Goal: Information Seeking & Learning: Learn about a topic

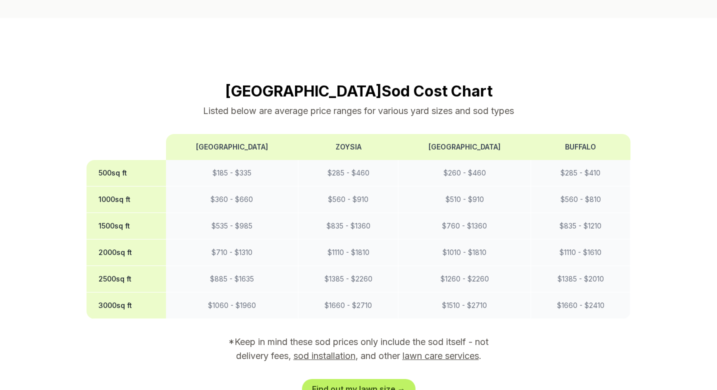
scroll to position [761, 0]
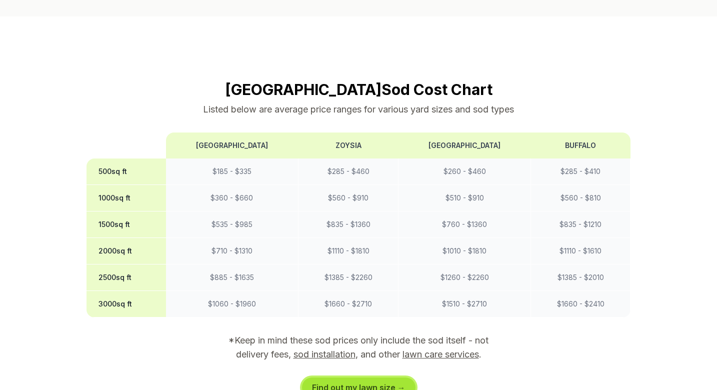
click at [375, 377] on link "Find out my lawn size →" at bounding box center [358, 387] width 113 height 20
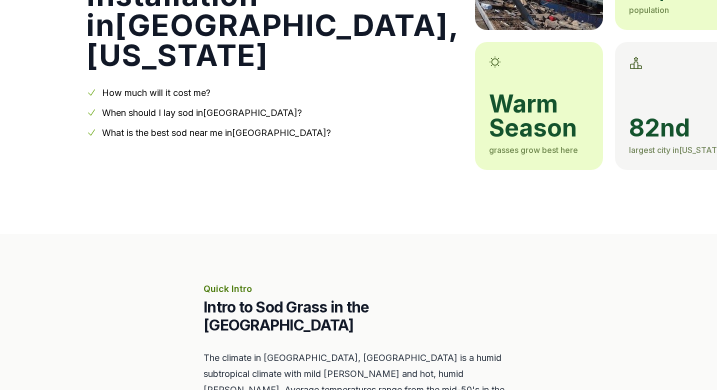
scroll to position [187, 0]
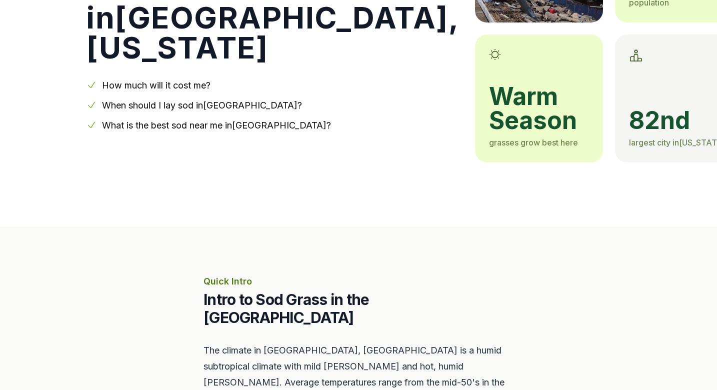
click at [181, 122] on link "What is the best sod near me in [GEOGRAPHIC_DATA] ?" at bounding box center [216, 125] width 229 height 10
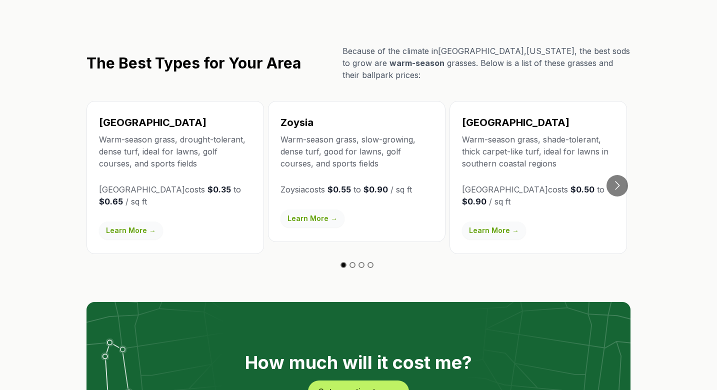
scroll to position [1677, 0]
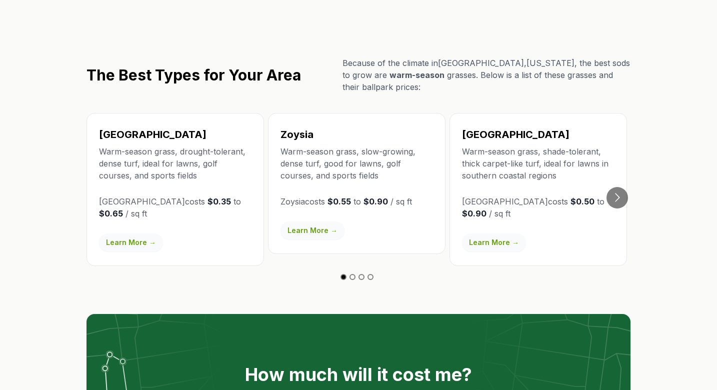
click at [319, 221] on link "Learn More →" at bounding box center [312, 230] width 64 height 18
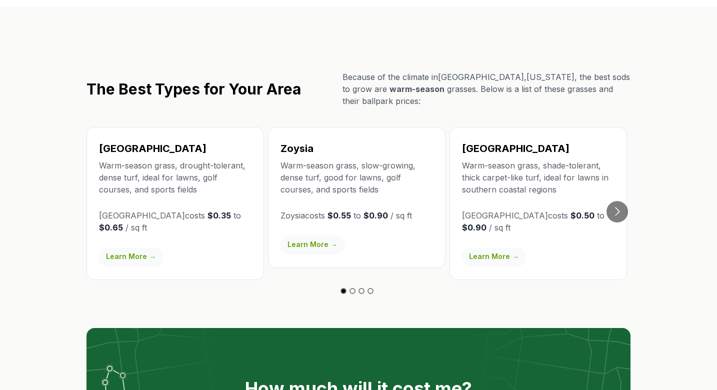
scroll to position [1682, 0]
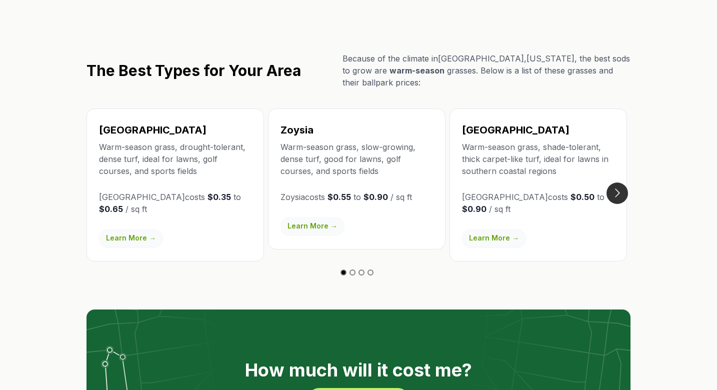
click at [618, 182] on button "Go to next slide" at bounding box center [616, 192] width 21 height 21
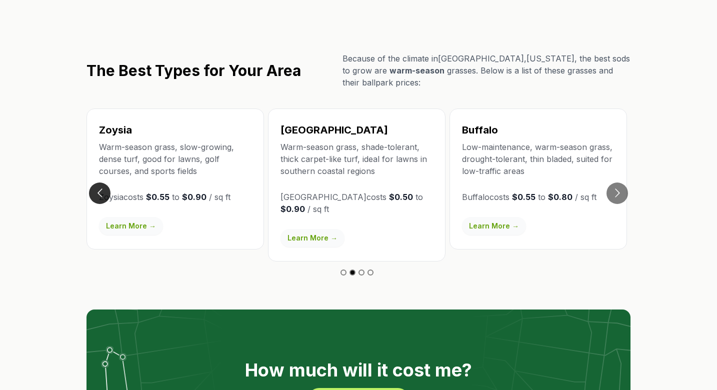
click at [97, 182] on button "Go to previous slide" at bounding box center [99, 192] width 21 height 21
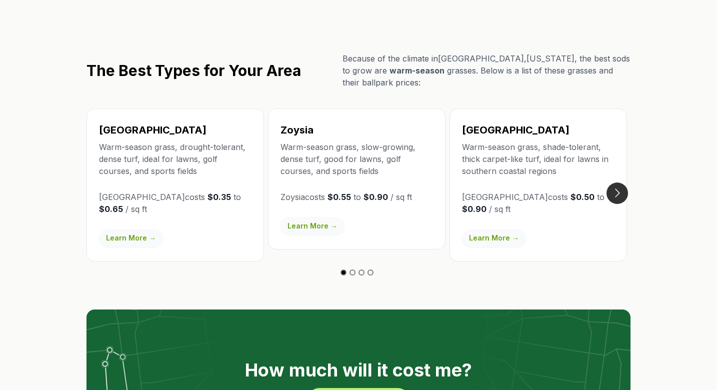
click at [622, 182] on button "Go to next slide" at bounding box center [616, 192] width 21 height 21
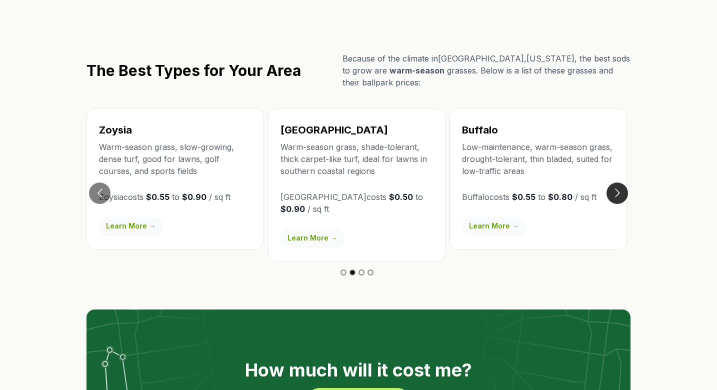
click at [622, 182] on button "Go to next slide" at bounding box center [616, 192] width 21 height 21
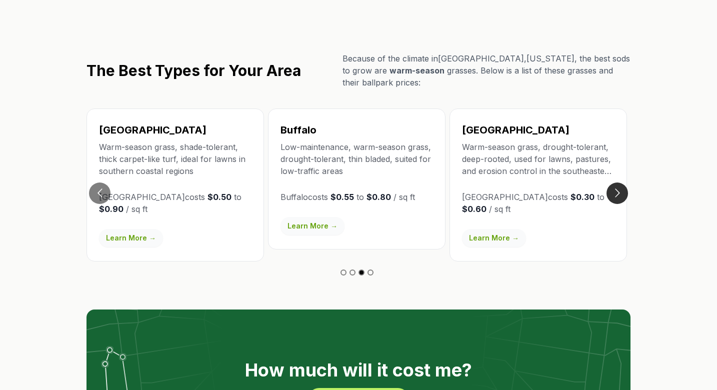
click at [622, 182] on button "Go to next slide" at bounding box center [616, 192] width 21 height 21
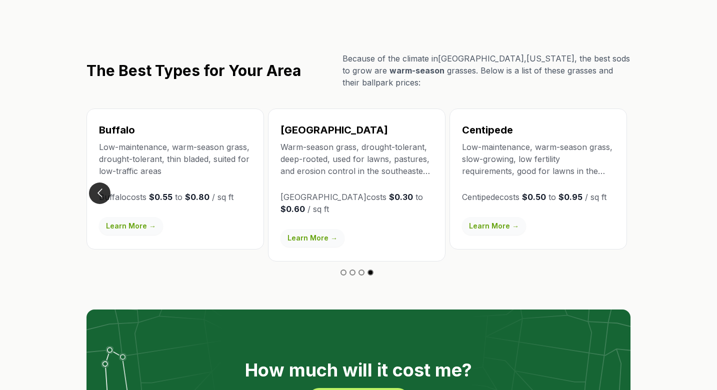
click at [99, 182] on button "Go to previous slide" at bounding box center [99, 192] width 21 height 21
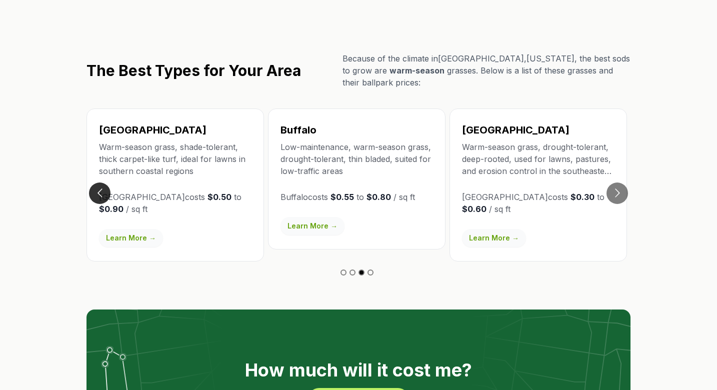
click at [99, 182] on button "Go to previous slide" at bounding box center [99, 192] width 21 height 21
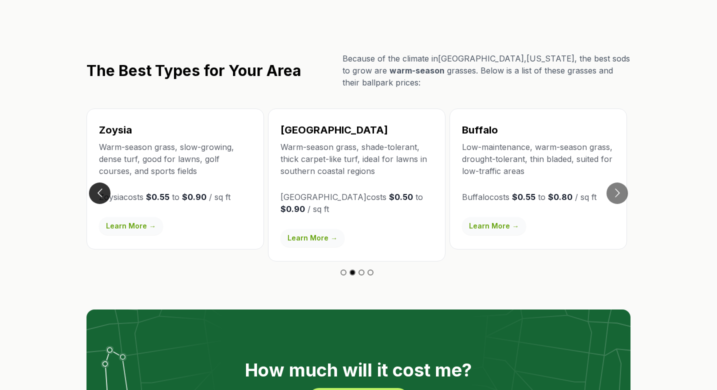
click at [99, 182] on button "Go to previous slide" at bounding box center [99, 192] width 21 height 21
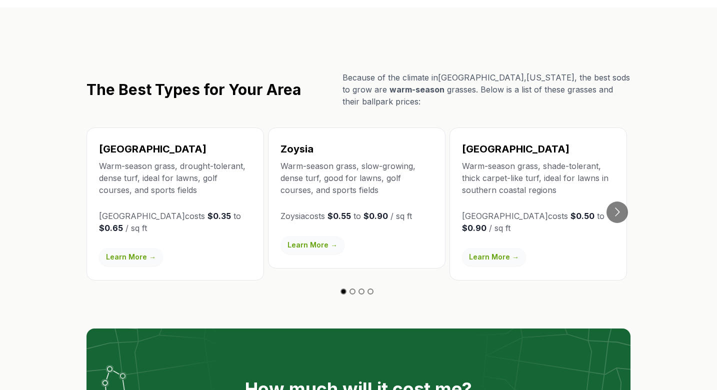
scroll to position [1668, 0]
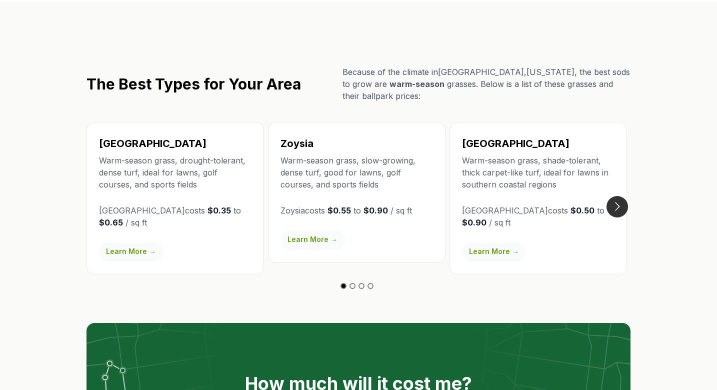
click at [621, 196] on button "Go to next slide" at bounding box center [616, 206] width 21 height 21
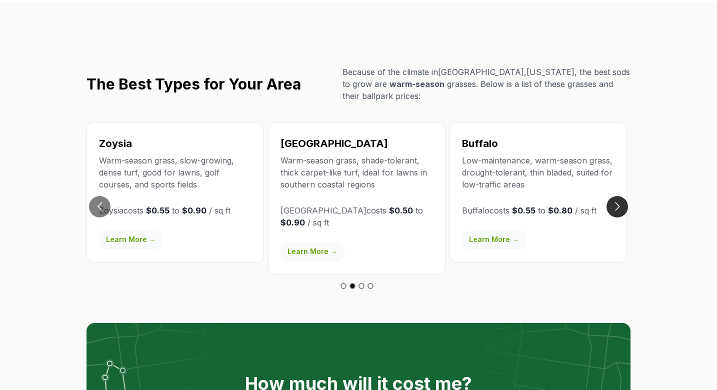
click at [621, 196] on button "Go to next slide" at bounding box center [616, 206] width 21 height 21
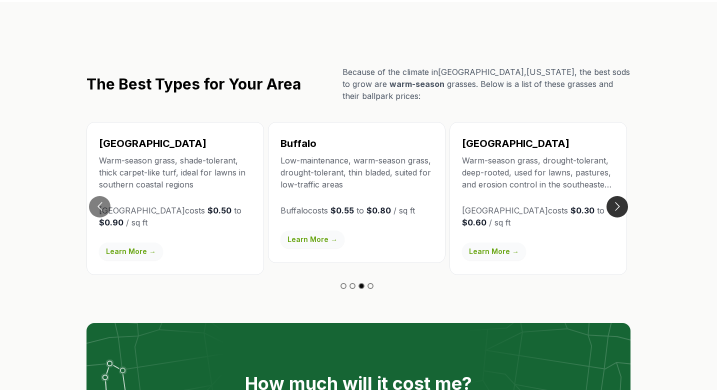
click at [621, 196] on button "Go to next slide" at bounding box center [616, 206] width 21 height 21
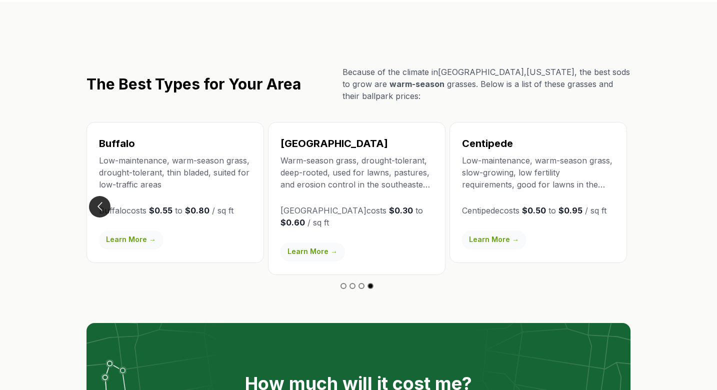
click at [97, 196] on button "Go to previous slide" at bounding box center [99, 206] width 21 height 21
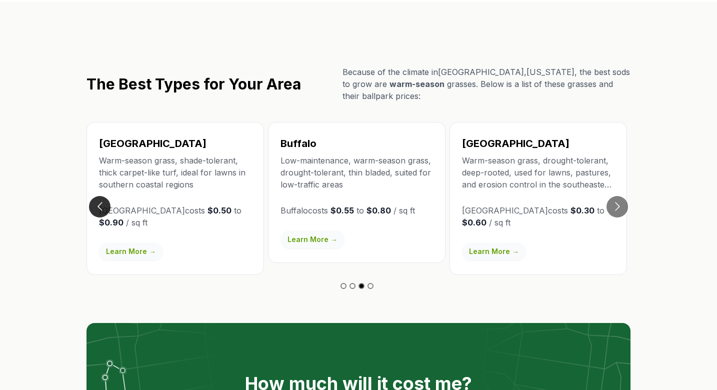
click at [97, 196] on button "Go to previous slide" at bounding box center [99, 206] width 21 height 21
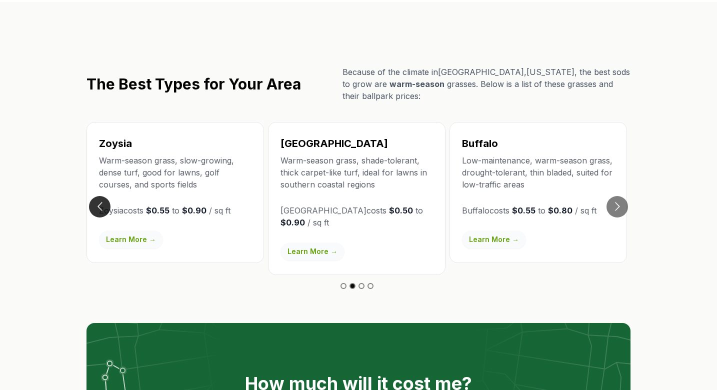
click at [97, 196] on button "Go to previous slide" at bounding box center [99, 206] width 21 height 21
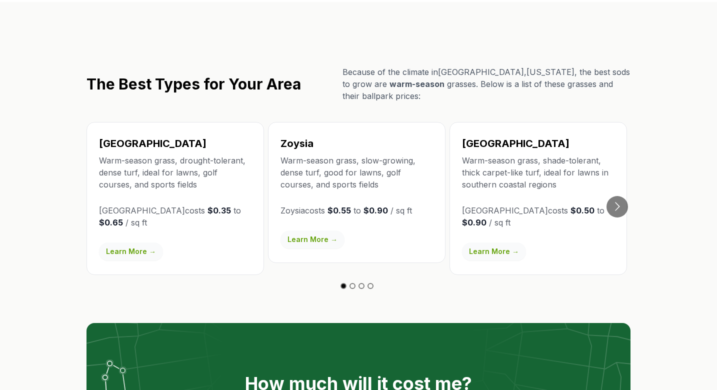
click at [315, 230] on link "Learn More →" at bounding box center [312, 239] width 64 height 18
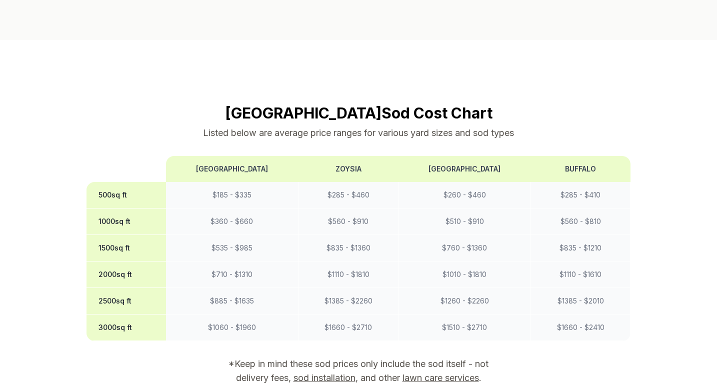
scroll to position [741, 0]
